Goal: Register for event/course

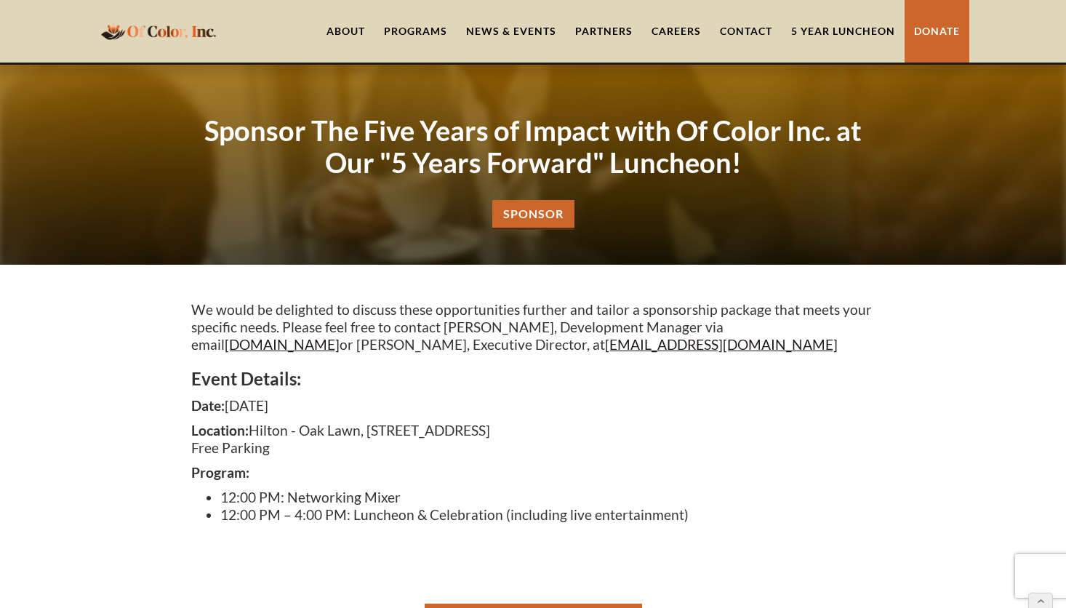
scroll to position [175, 0]
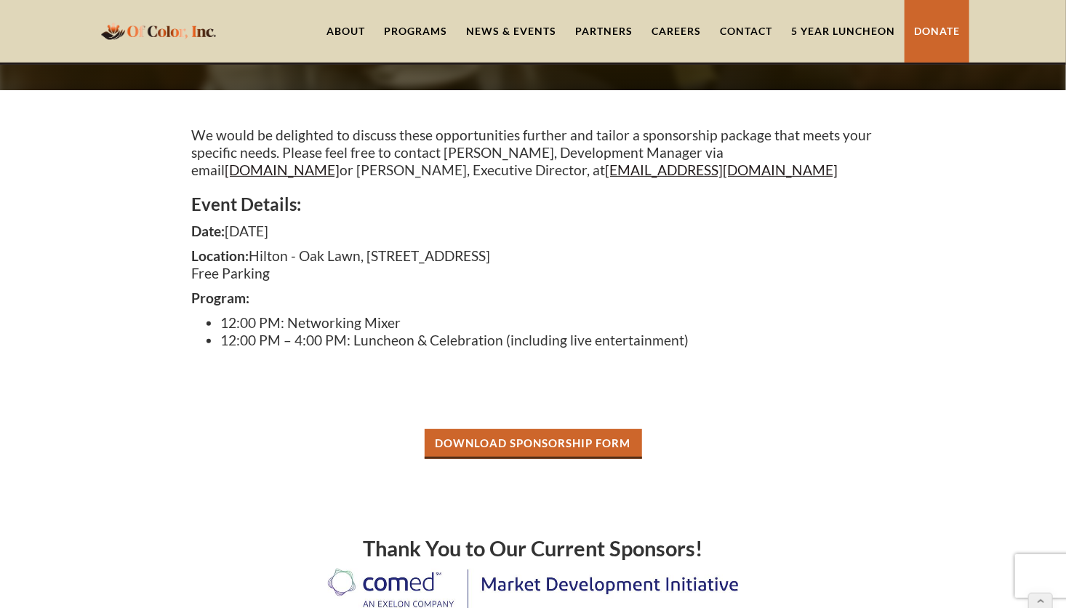
click at [830, 31] on link "5 Year Luncheon" at bounding box center [843, 31] width 123 height 63
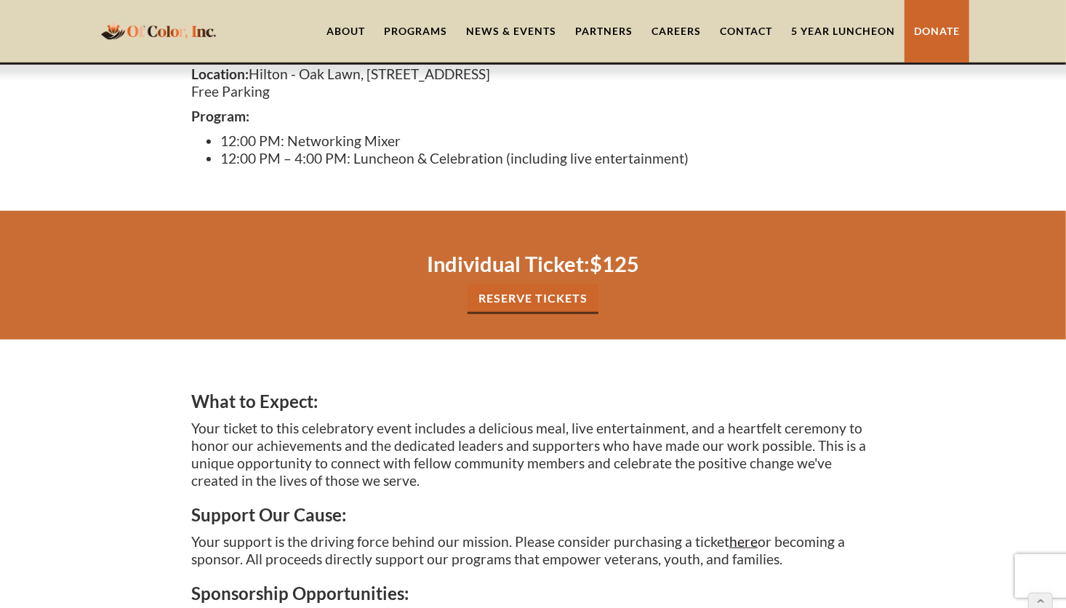
scroll to position [591, 0]
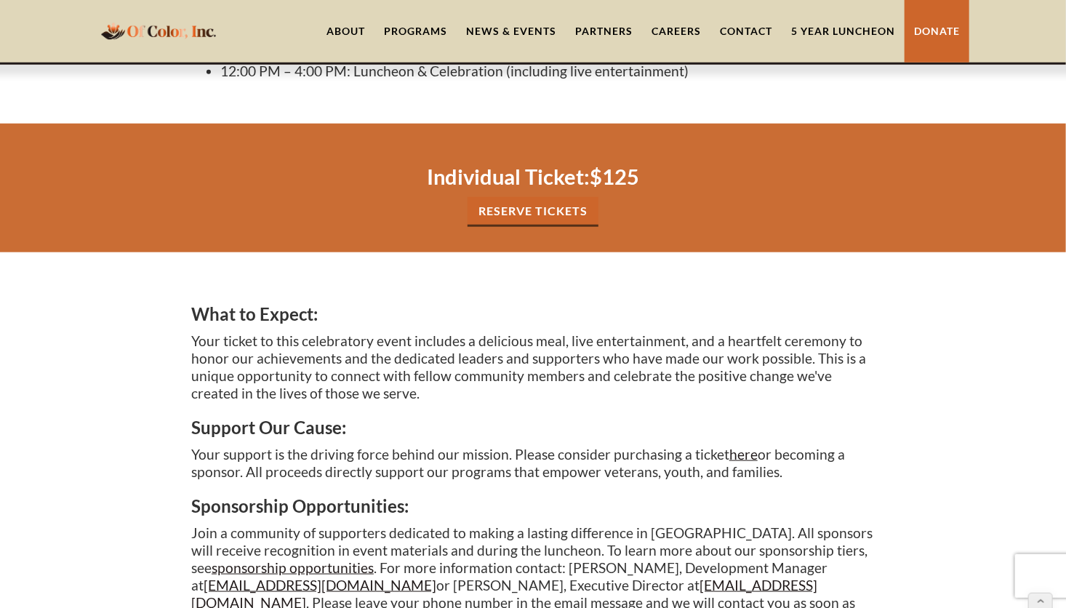
click at [547, 212] on link "Reserve tickets" at bounding box center [533, 212] width 131 height 30
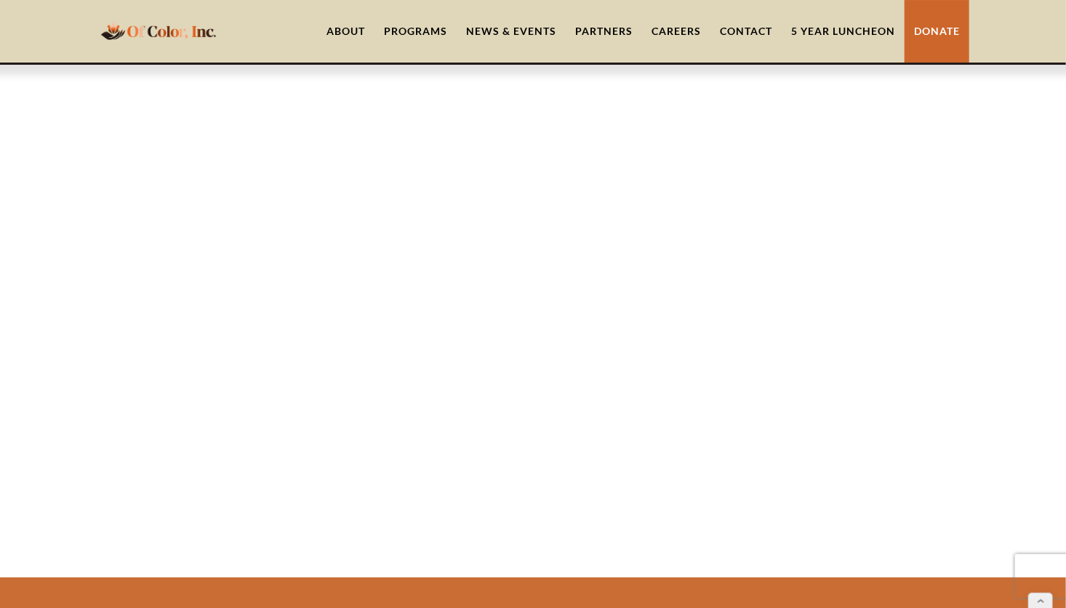
scroll to position [2623, 0]
